Goal: Communication & Community: Share content

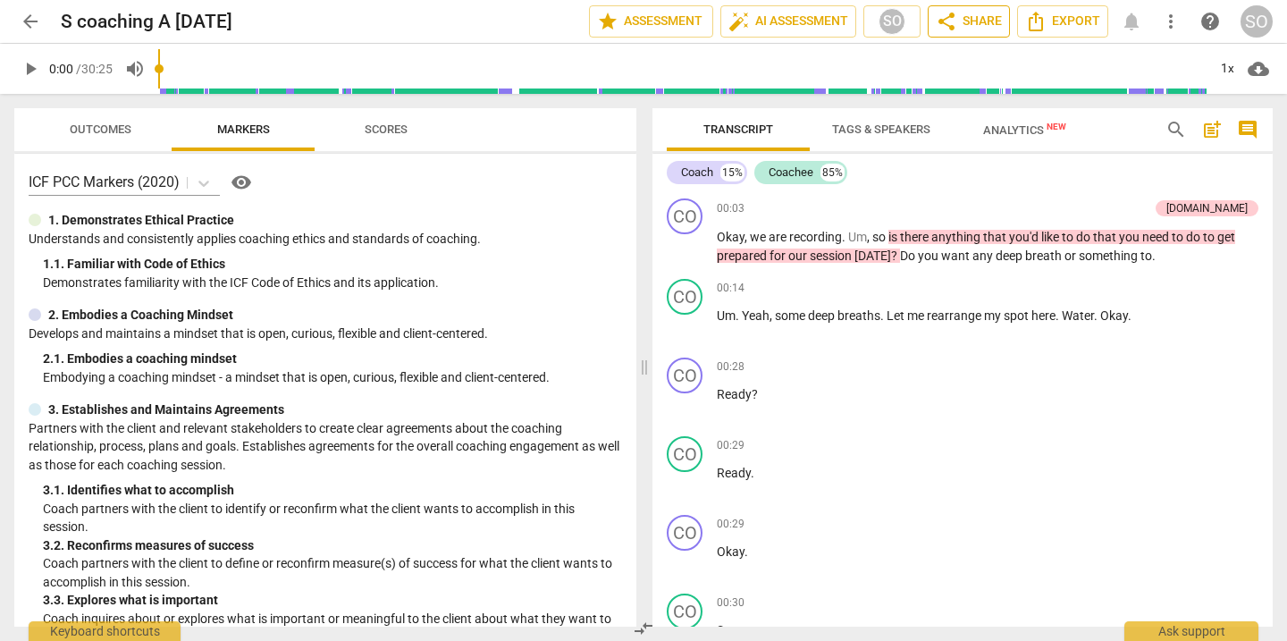
click at [957, 18] on span "share Share" at bounding box center [968, 21] width 66 height 21
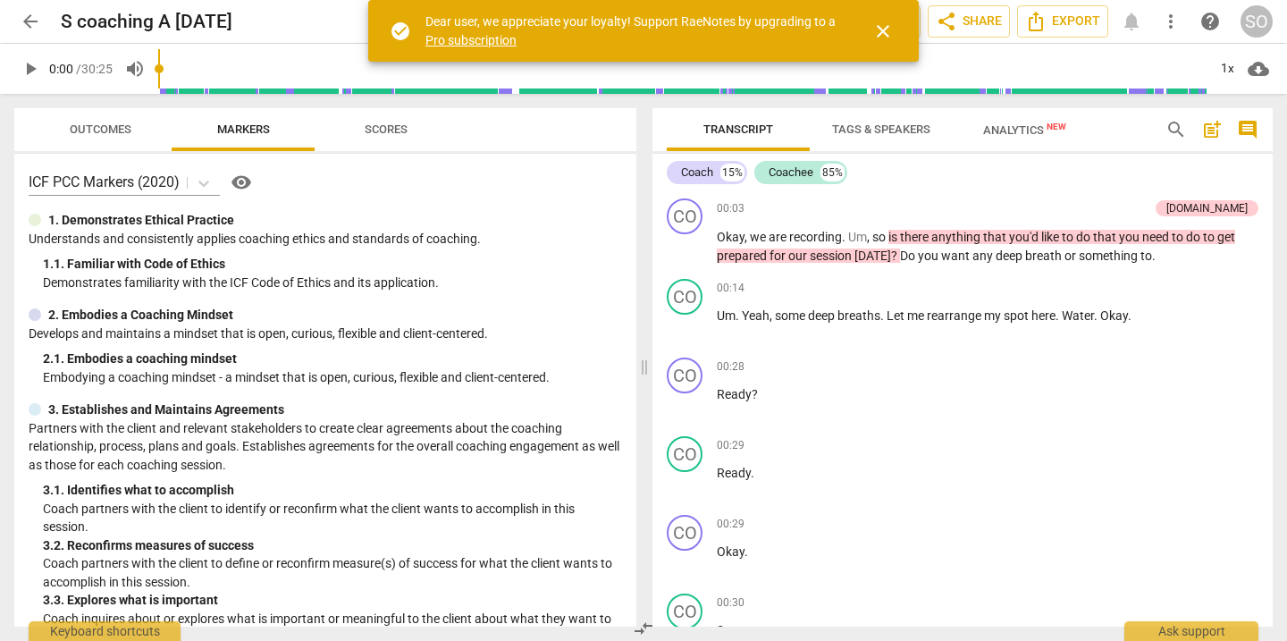
click at [886, 25] on span "close" at bounding box center [882, 31] width 21 height 21
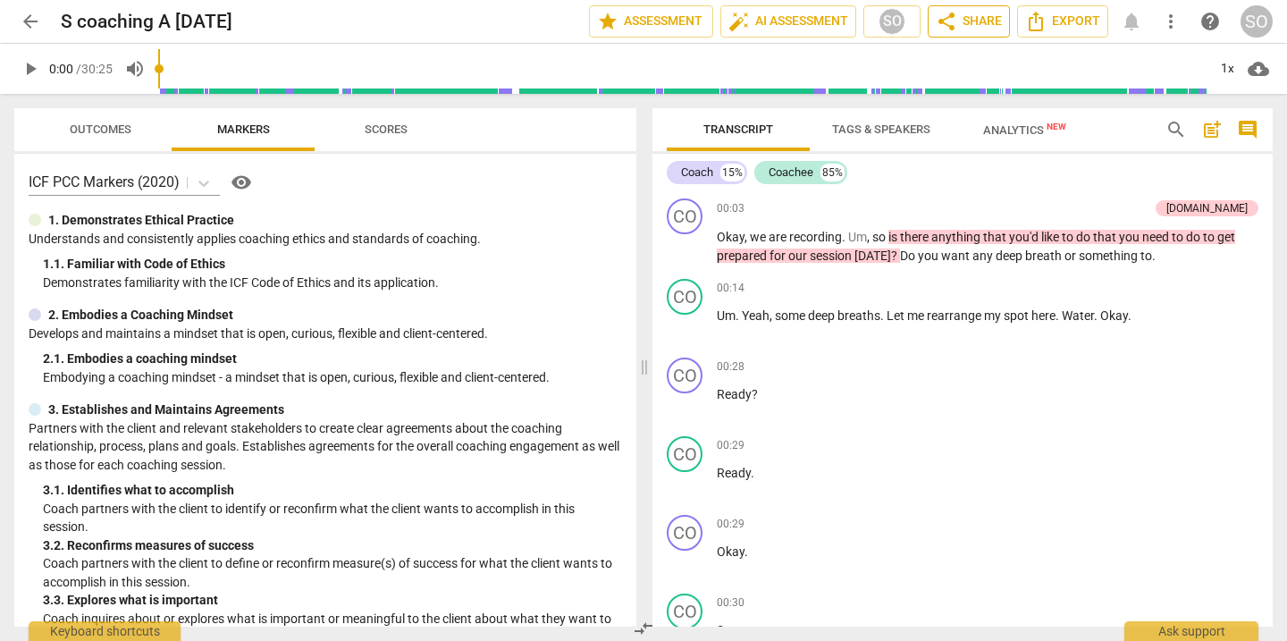
click at [968, 19] on span "share Share" at bounding box center [968, 21] width 66 height 21
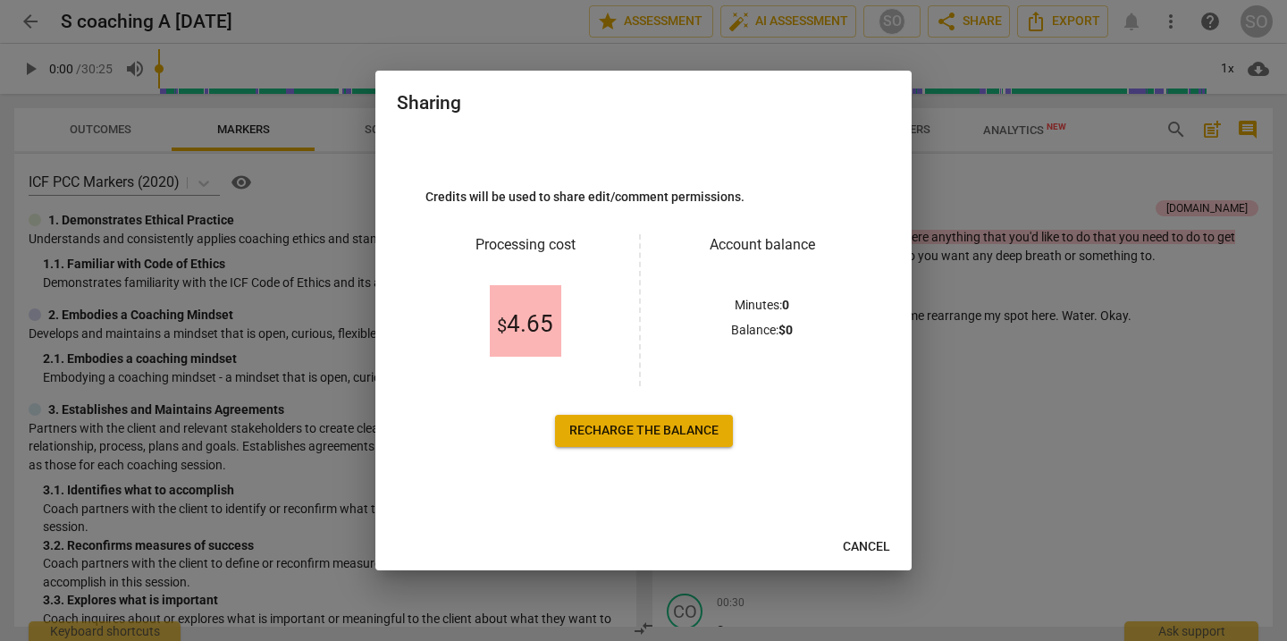
click at [643, 428] on span "Recharge the balance" at bounding box center [643, 431] width 149 height 18
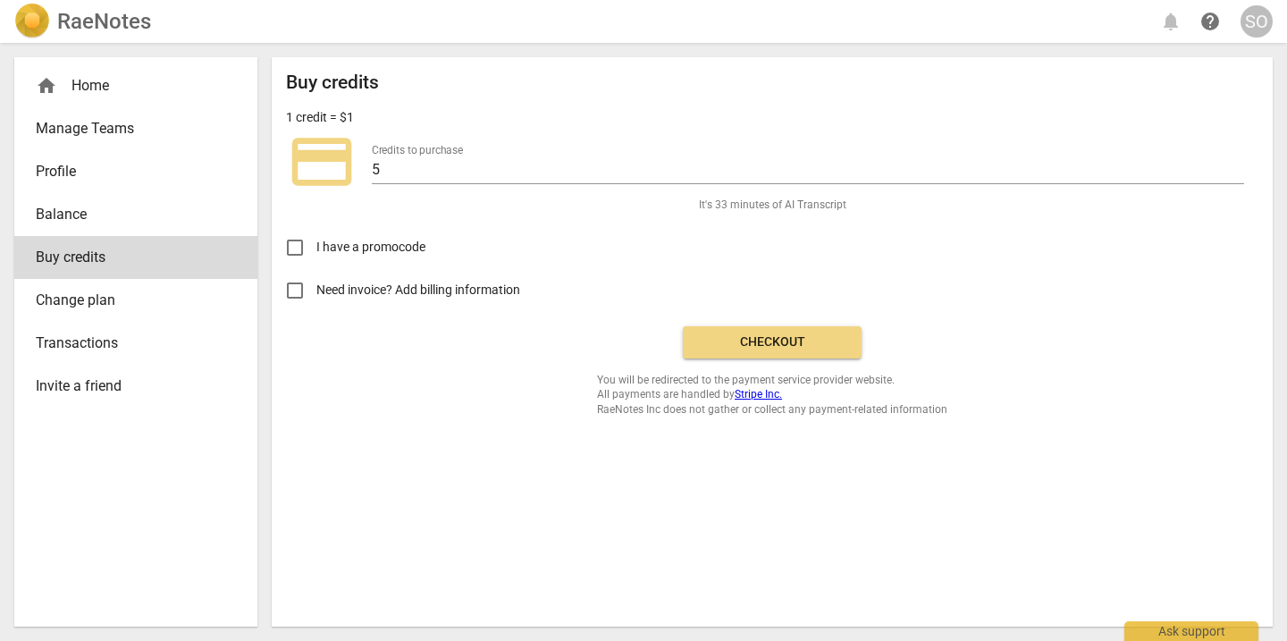
click at [111, 391] on span "Invite a friend" at bounding box center [129, 385] width 186 height 21
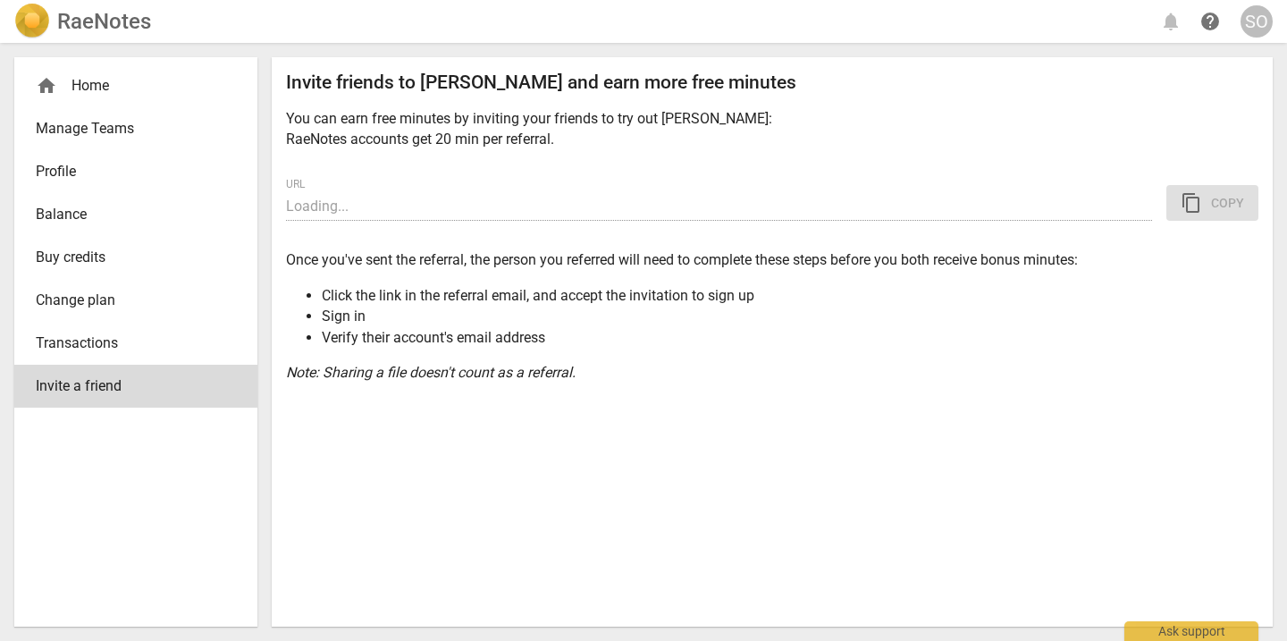
type input "https://app.raenotes.com/invitation/gAAAAABongnqx-6mIcbzjcd4ykp_6BPbIJ0XEIUh6H6…"
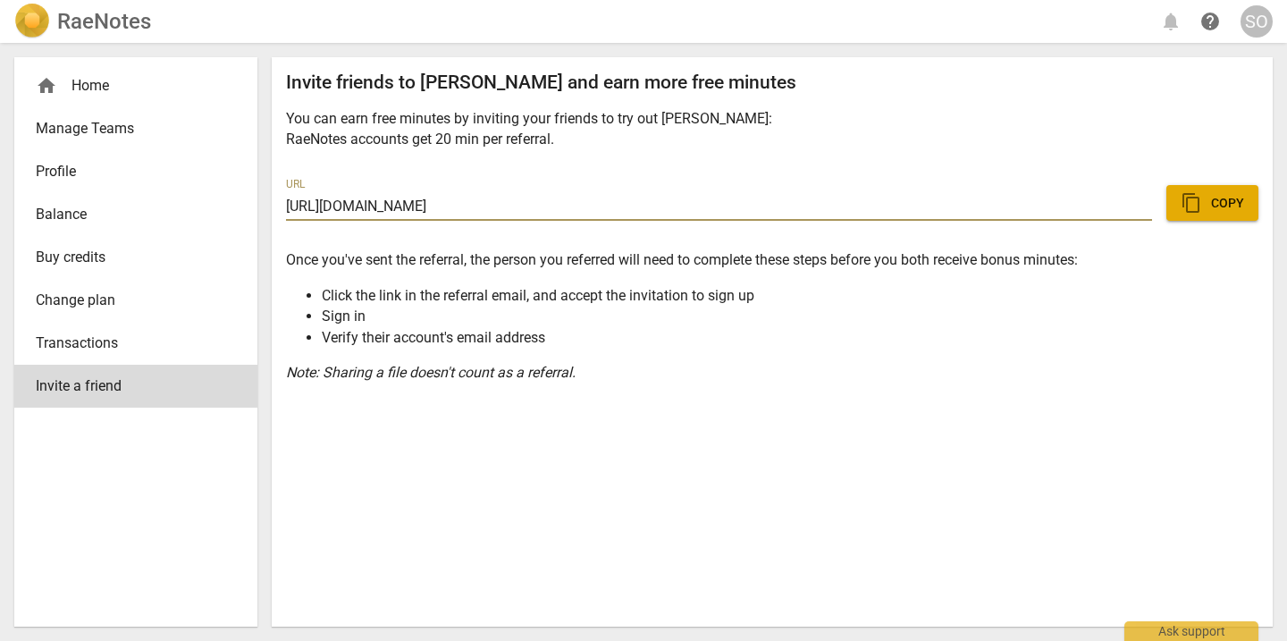
click at [73, 217] on span "Balance" at bounding box center [129, 214] width 186 height 21
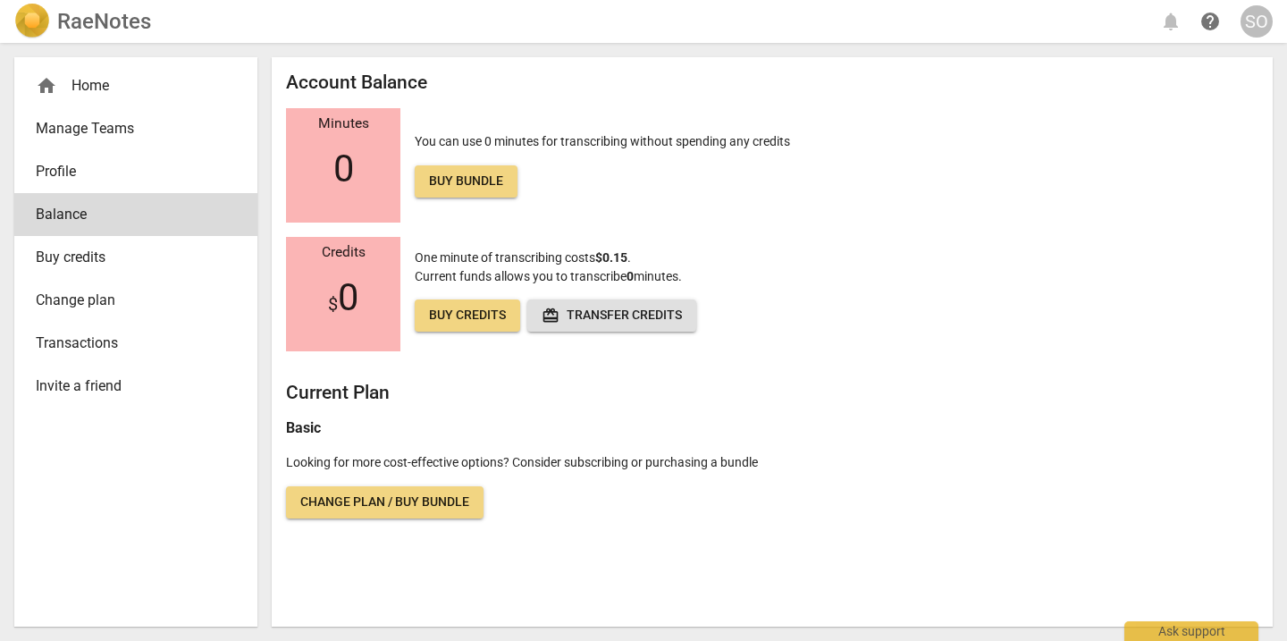
click at [85, 256] on span "Buy credits" at bounding box center [129, 257] width 186 height 21
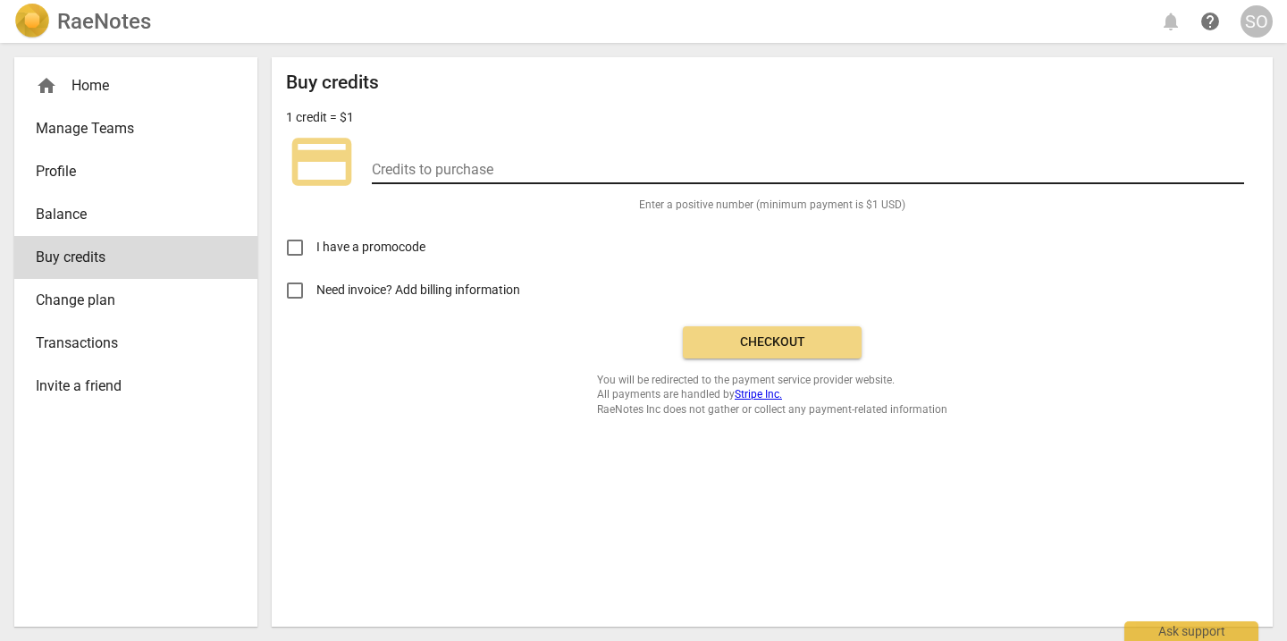
click at [434, 167] on input "number" at bounding box center [808, 171] width 872 height 26
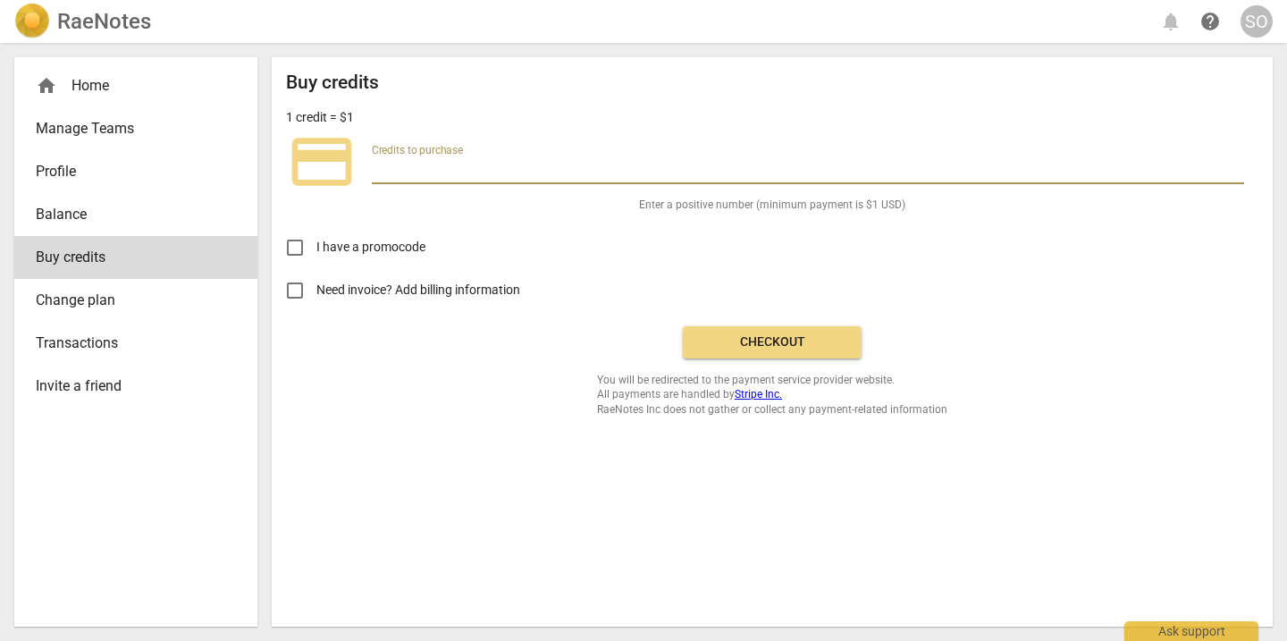
click at [100, 88] on div "home Home" at bounding box center [129, 85] width 186 height 21
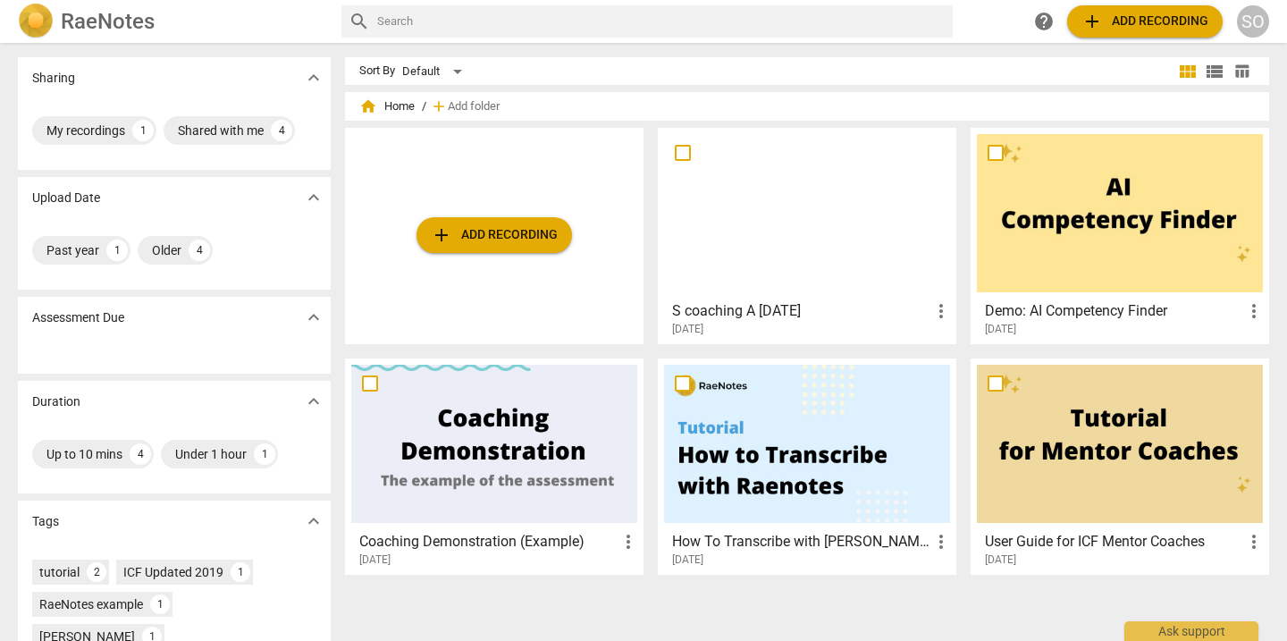
click at [722, 259] on div at bounding box center [807, 213] width 286 height 158
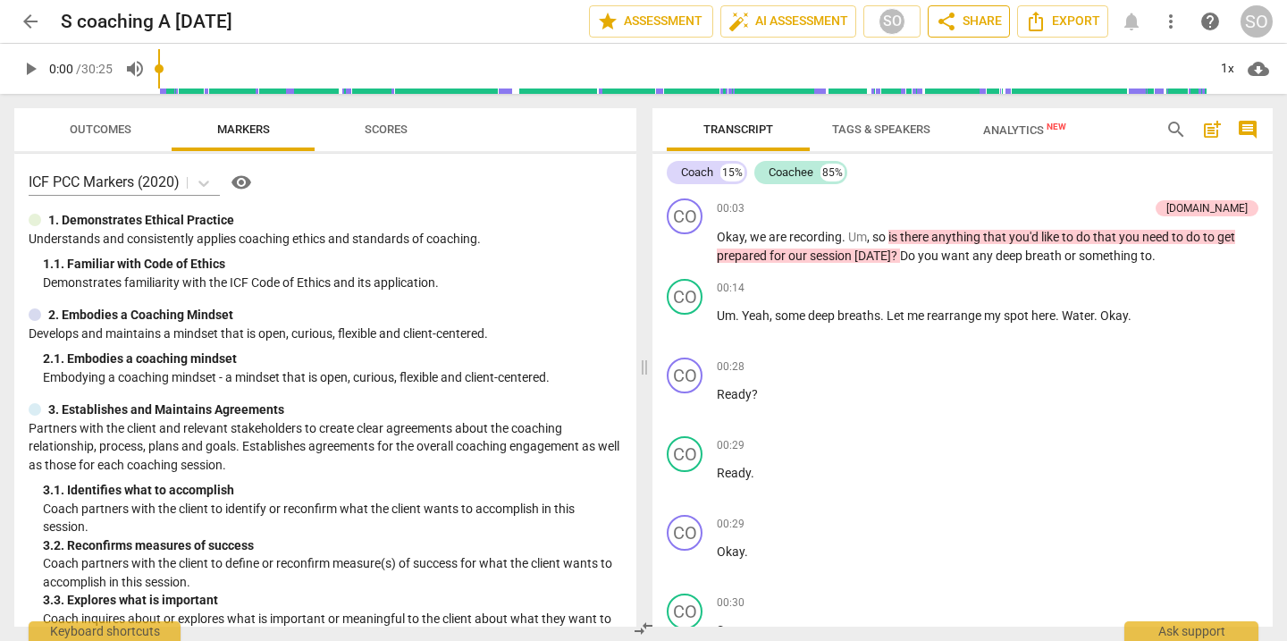
click at [965, 21] on span "share Share" at bounding box center [968, 21] width 66 height 21
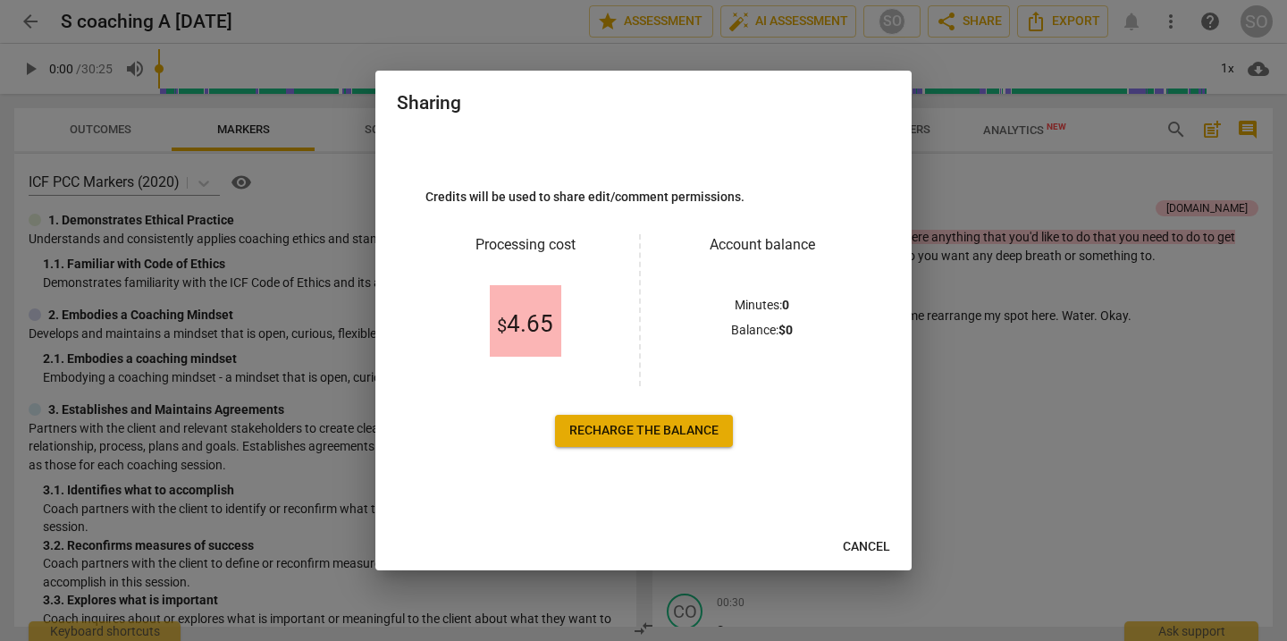
click at [684, 432] on span "Recharge the balance" at bounding box center [643, 431] width 149 height 18
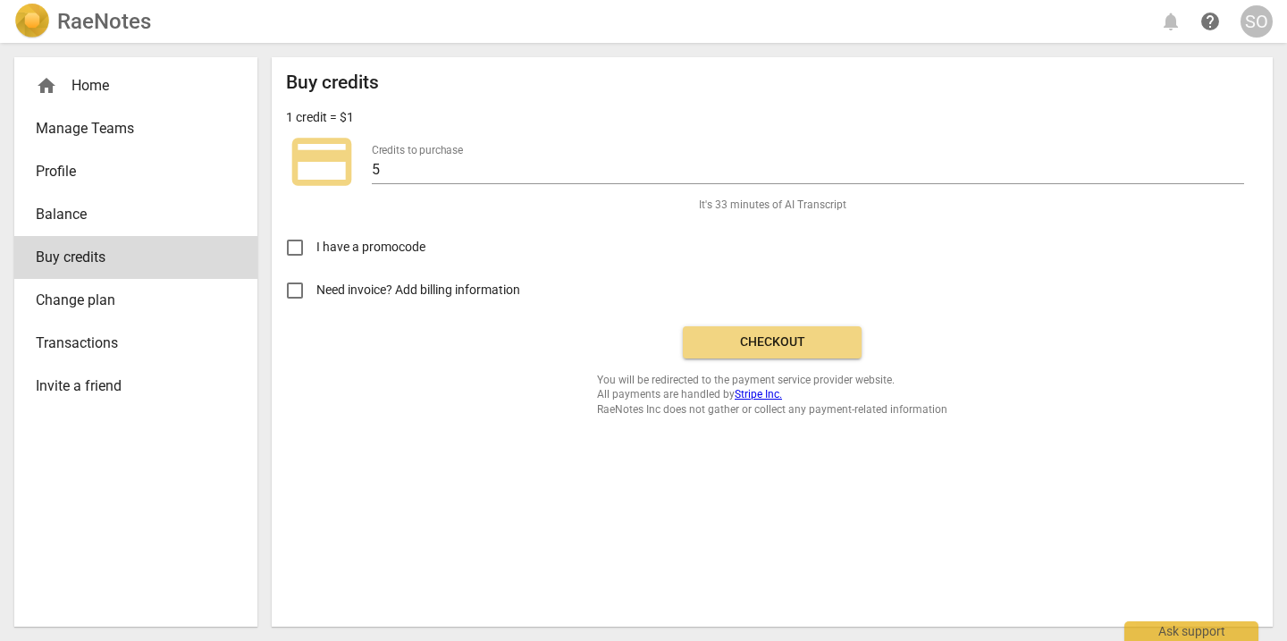
click at [734, 338] on span "Checkout" at bounding box center [772, 342] width 150 height 18
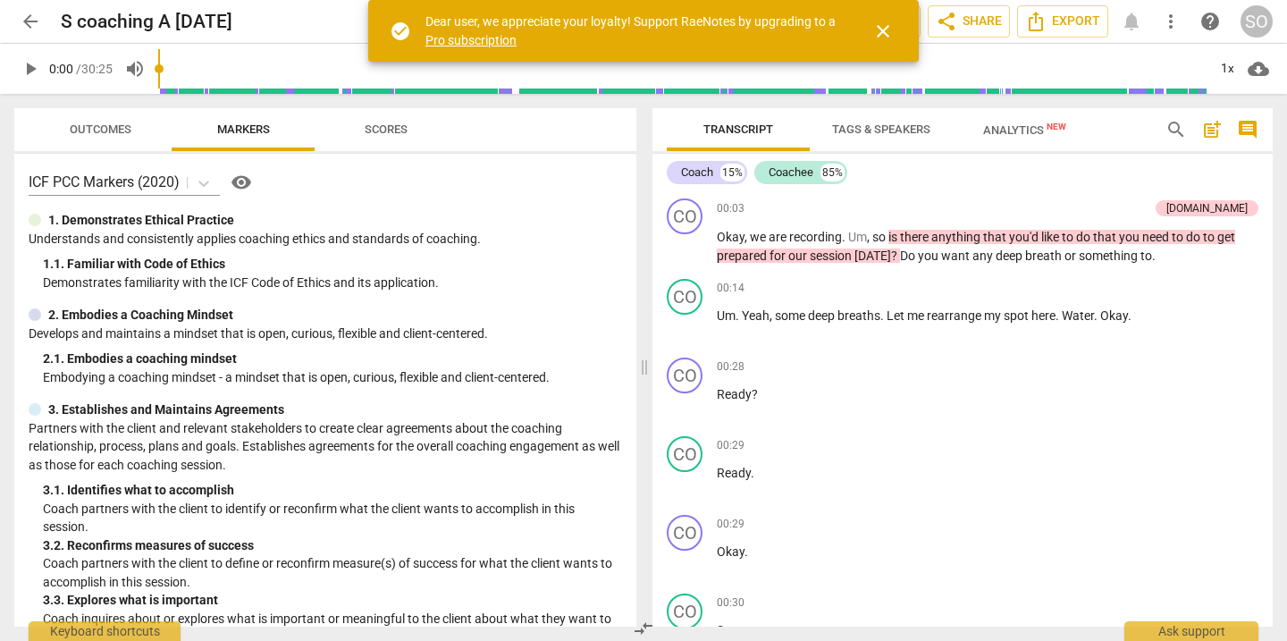
click at [882, 33] on span "close" at bounding box center [882, 31] width 21 height 21
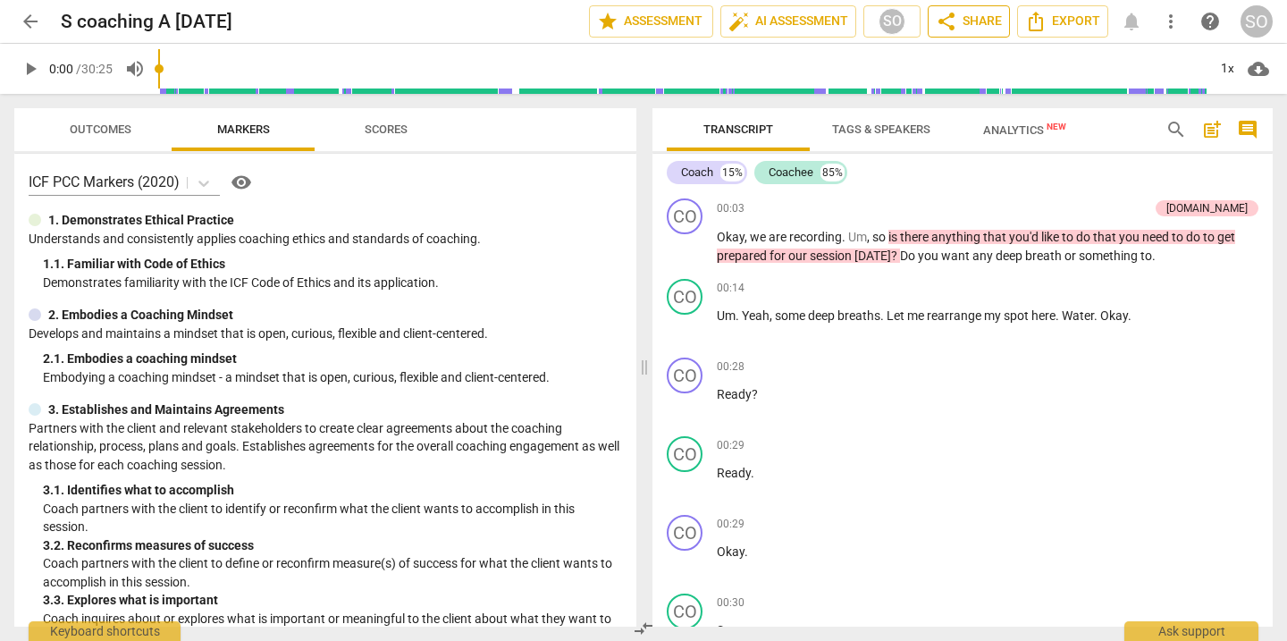
click at [971, 22] on span "share Share" at bounding box center [968, 21] width 66 height 21
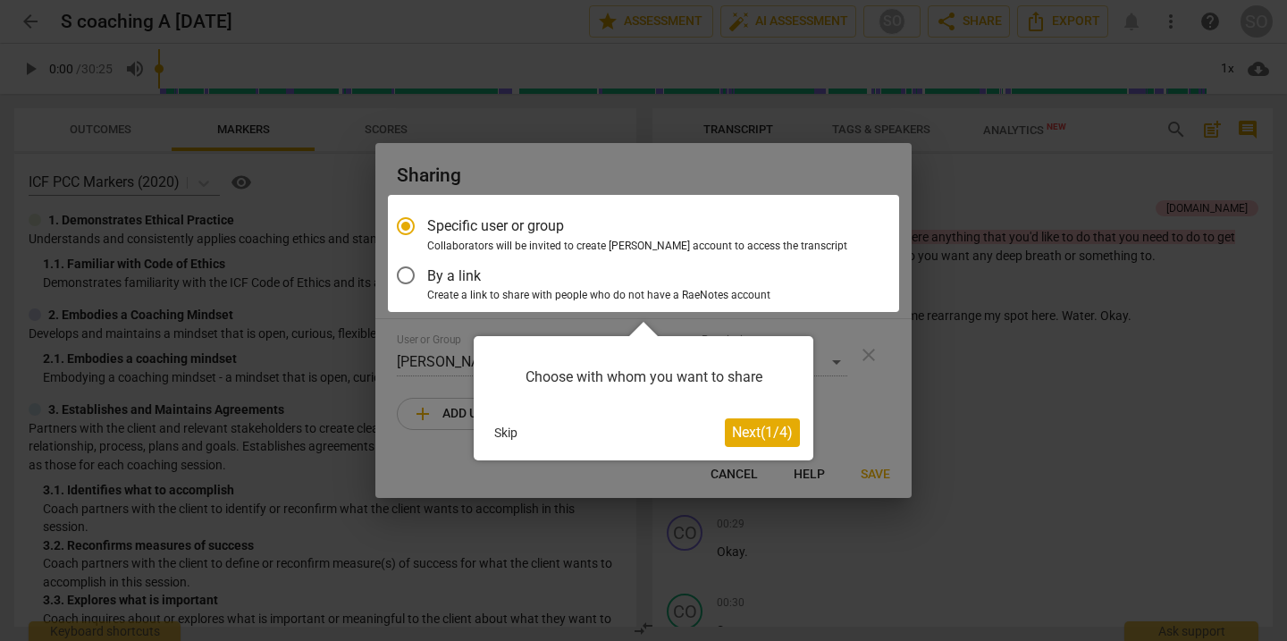
click at [505, 430] on button "Skip" at bounding box center [506, 432] width 38 height 27
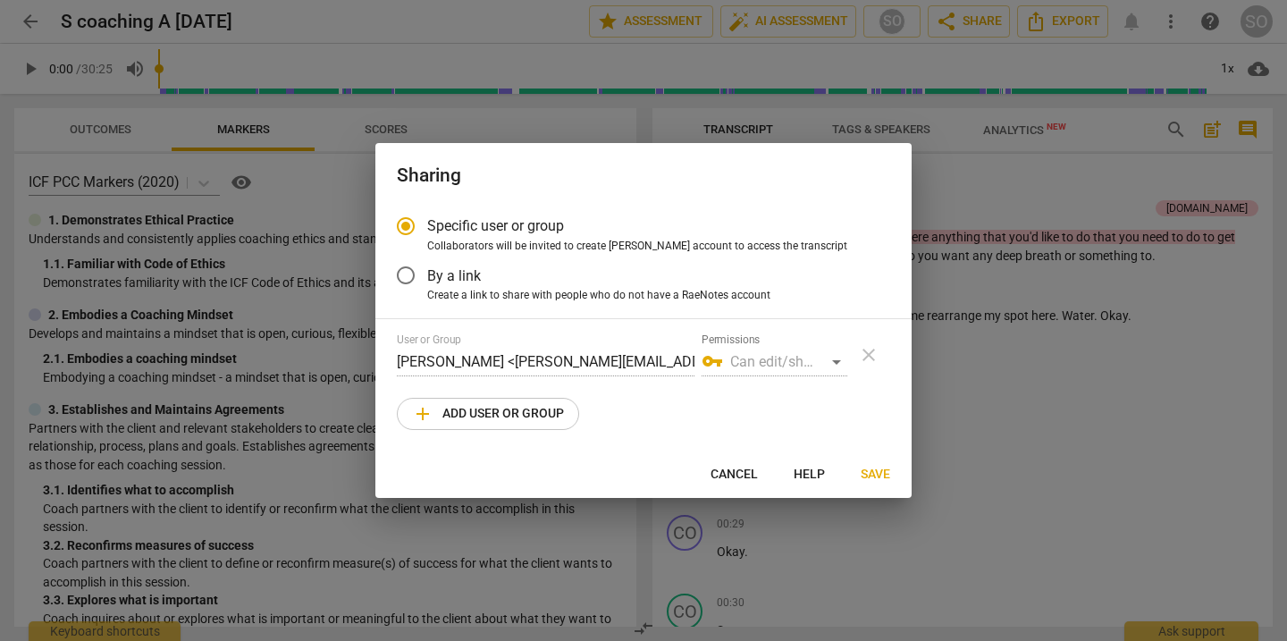
click at [549, 411] on span "add Add user or group" at bounding box center [488, 413] width 152 height 21
radio input "false"
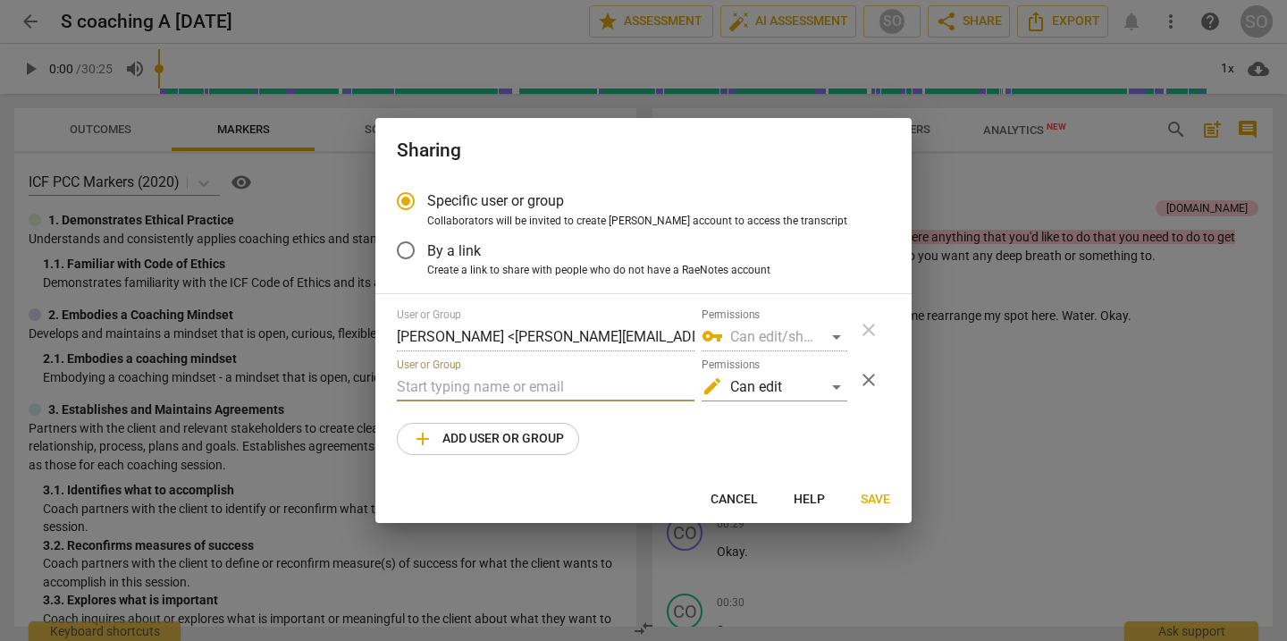
paste input "[PERSON_NAME][EMAIL_ADDRESS][DOMAIN_NAME]"
type input "[PERSON_NAME][EMAIL_ADDRESS][DOMAIN_NAME]"
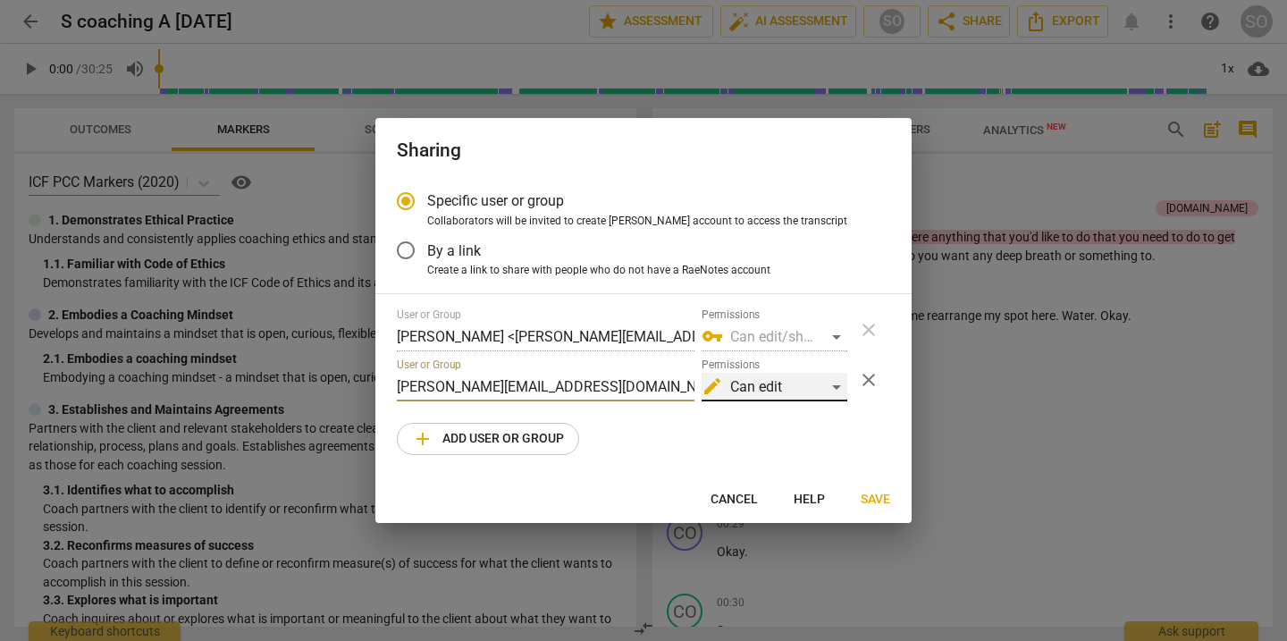
click at [837, 388] on div "edit Can edit" at bounding box center [774, 387] width 146 height 29
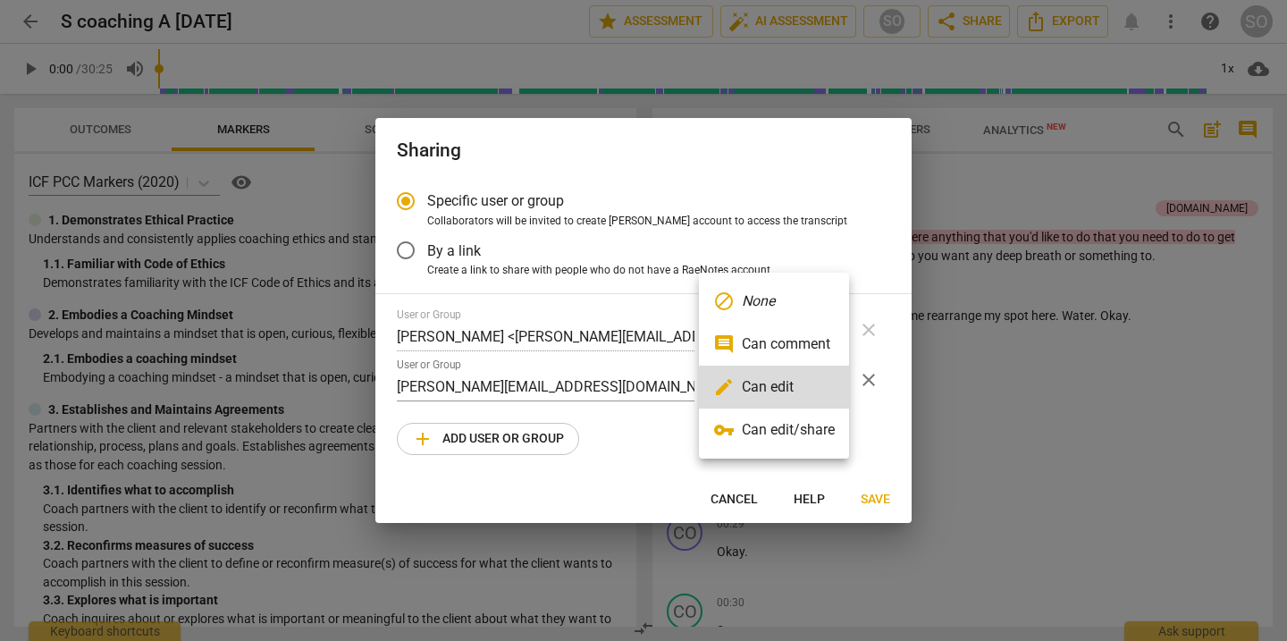
click at [820, 346] on li "comment Can comment" at bounding box center [774, 344] width 150 height 43
radio input "false"
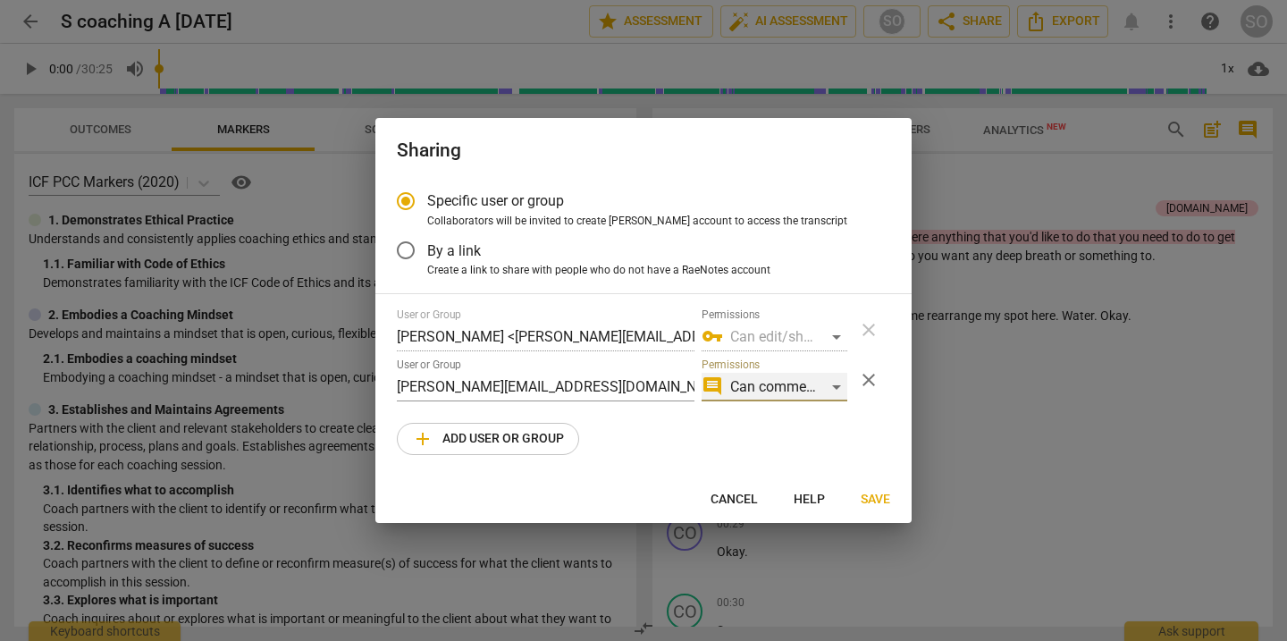
click at [835, 386] on div "comment Can comment" at bounding box center [774, 387] width 146 height 29
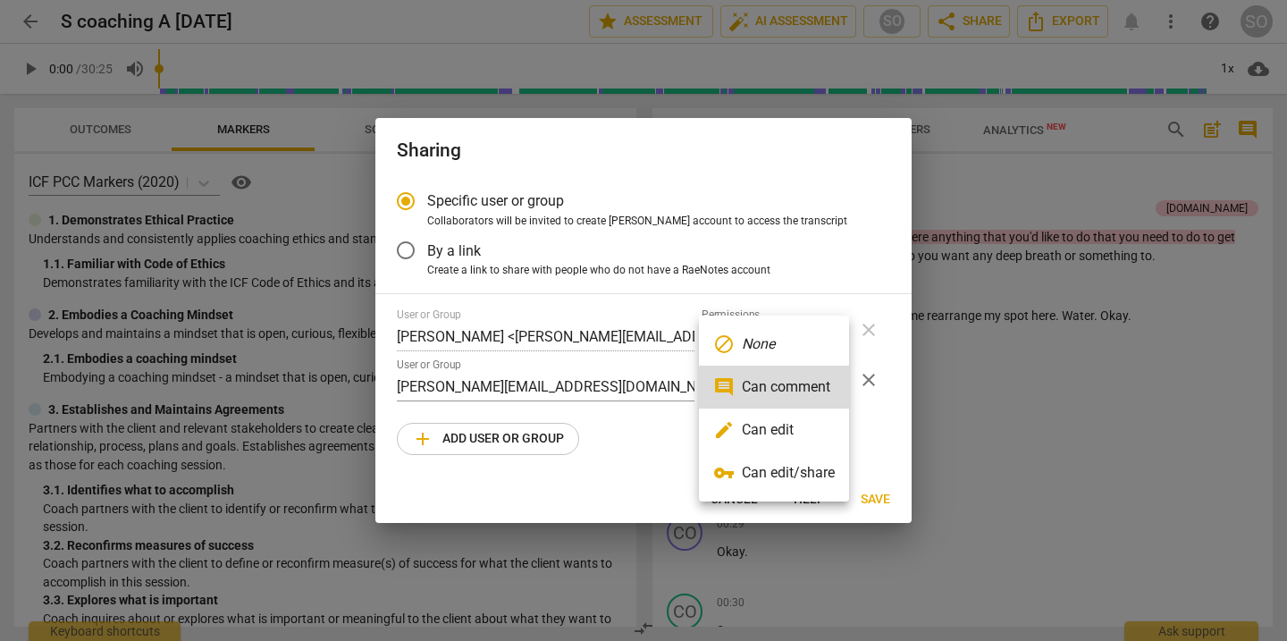
click at [868, 438] on div at bounding box center [643, 320] width 1287 height 641
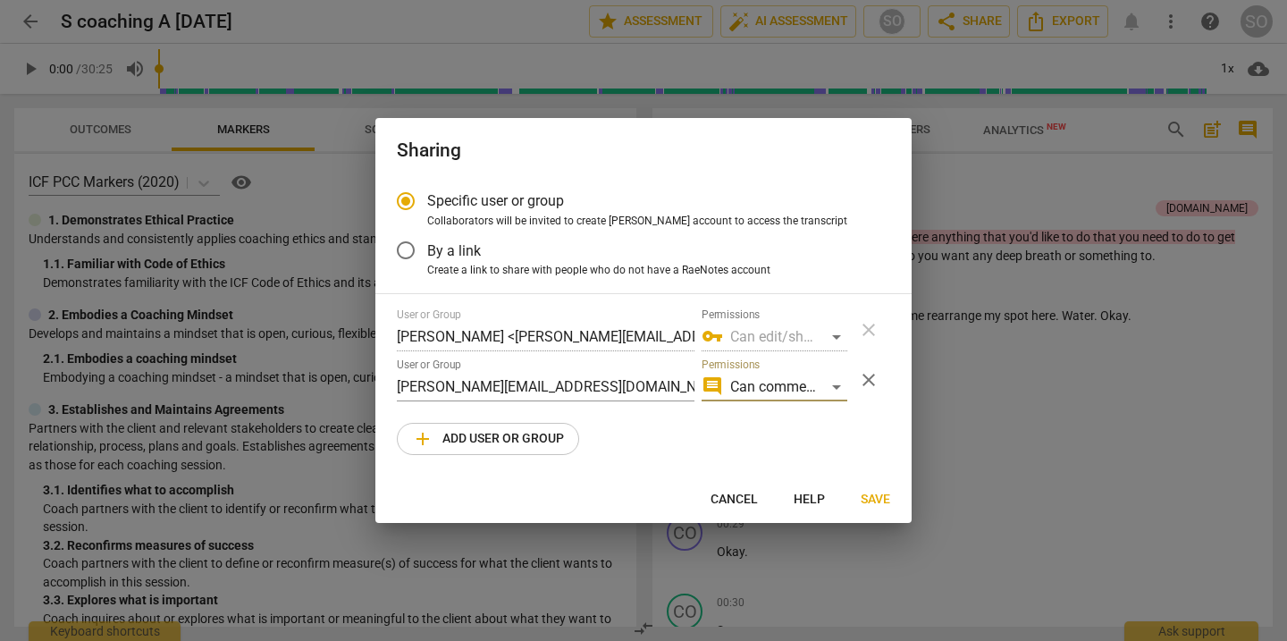
click at [874, 498] on span "Save" at bounding box center [874, 500] width 29 height 18
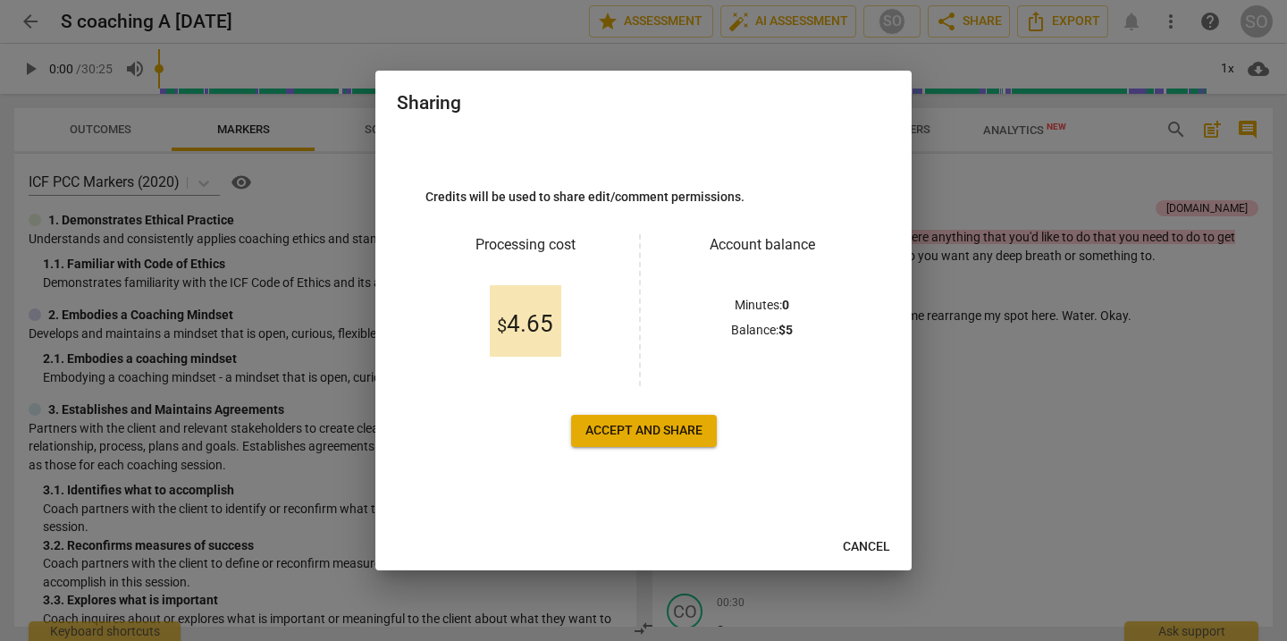
click at [621, 431] on span "Accept and share" at bounding box center [643, 431] width 117 height 18
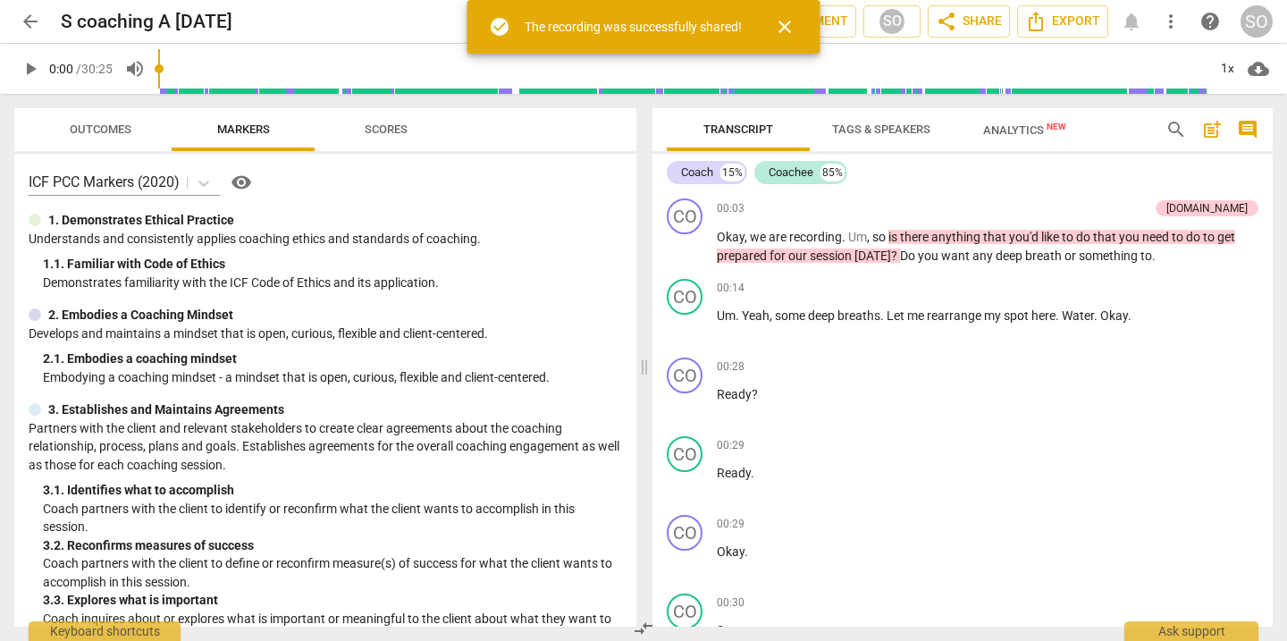
click at [784, 21] on span "close" at bounding box center [784, 26] width 21 height 21
